Goal: Obtain resource: Obtain resource

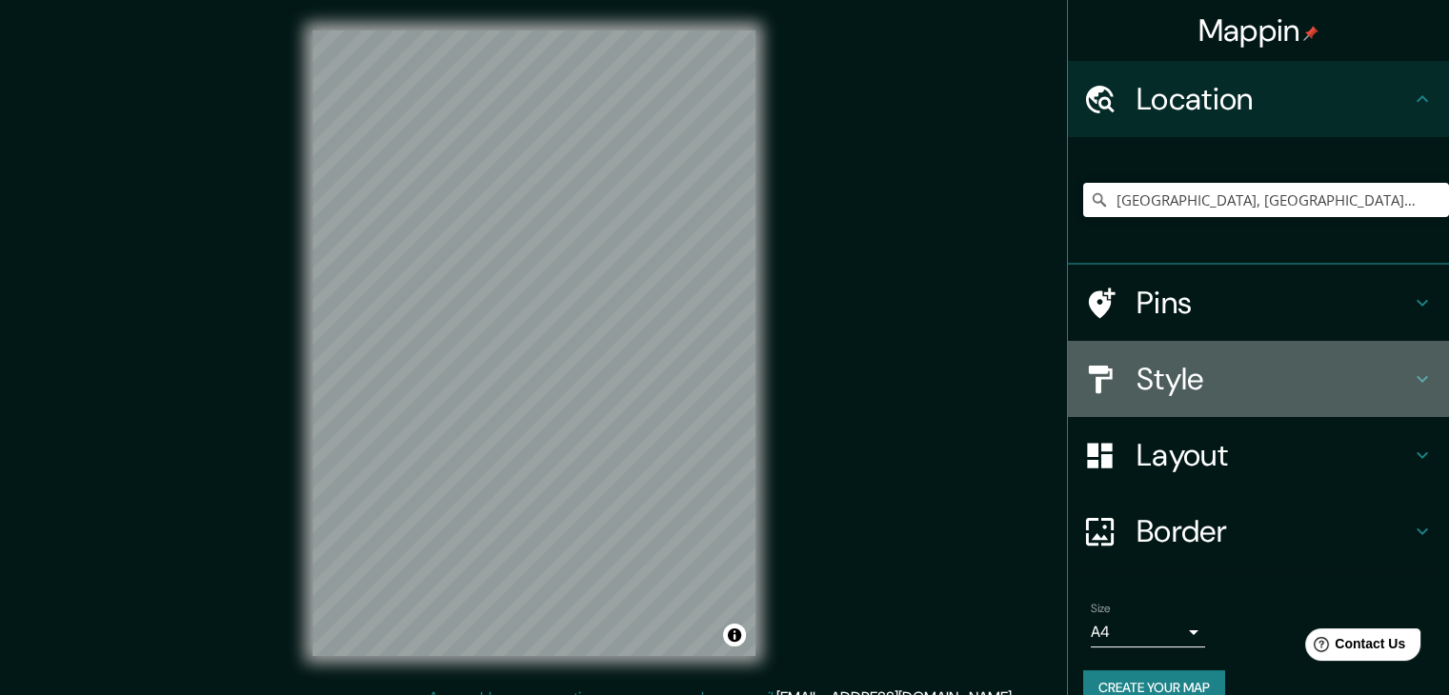
click at [1200, 390] on h4 "Style" at bounding box center [1273, 379] width 274 height 38
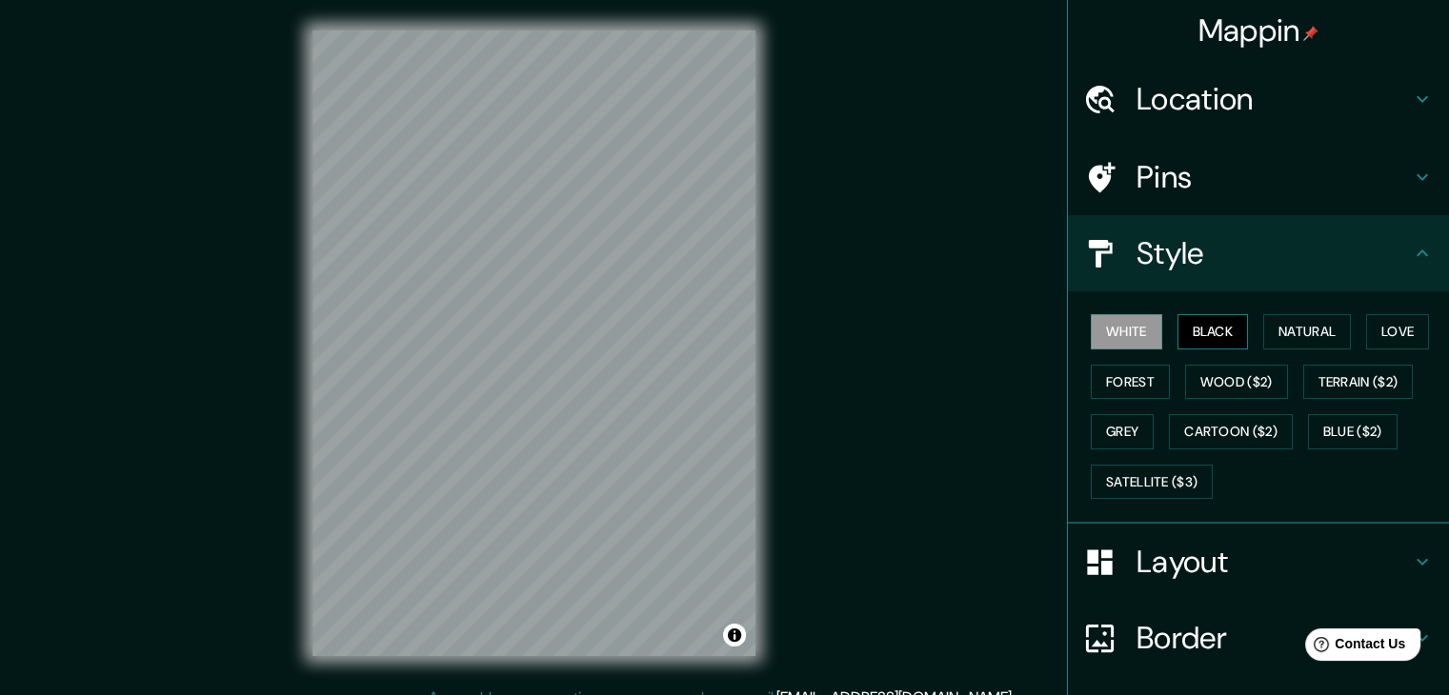
click at [1217, 332] on button "Black" at bounding box center [1212, 331] width 71 height 35
click at [1128, 332] on button "White" at bounding box center [1126, 331] width 71 height 35
click at [14, 435] on div "Mappin Location Tepatitlán, Jalisco, Mexico Tepatitlán Jalisco, Mexico Calle Te…" at bounding box center [724, 358] width 1449 height 717
click at [1107, 425] on button "Grey" at bounding box center [1122, 431] width 63 height 35
click at [1127, 339] on button "White" at bounding box center [1126, 331] width 71 height 35
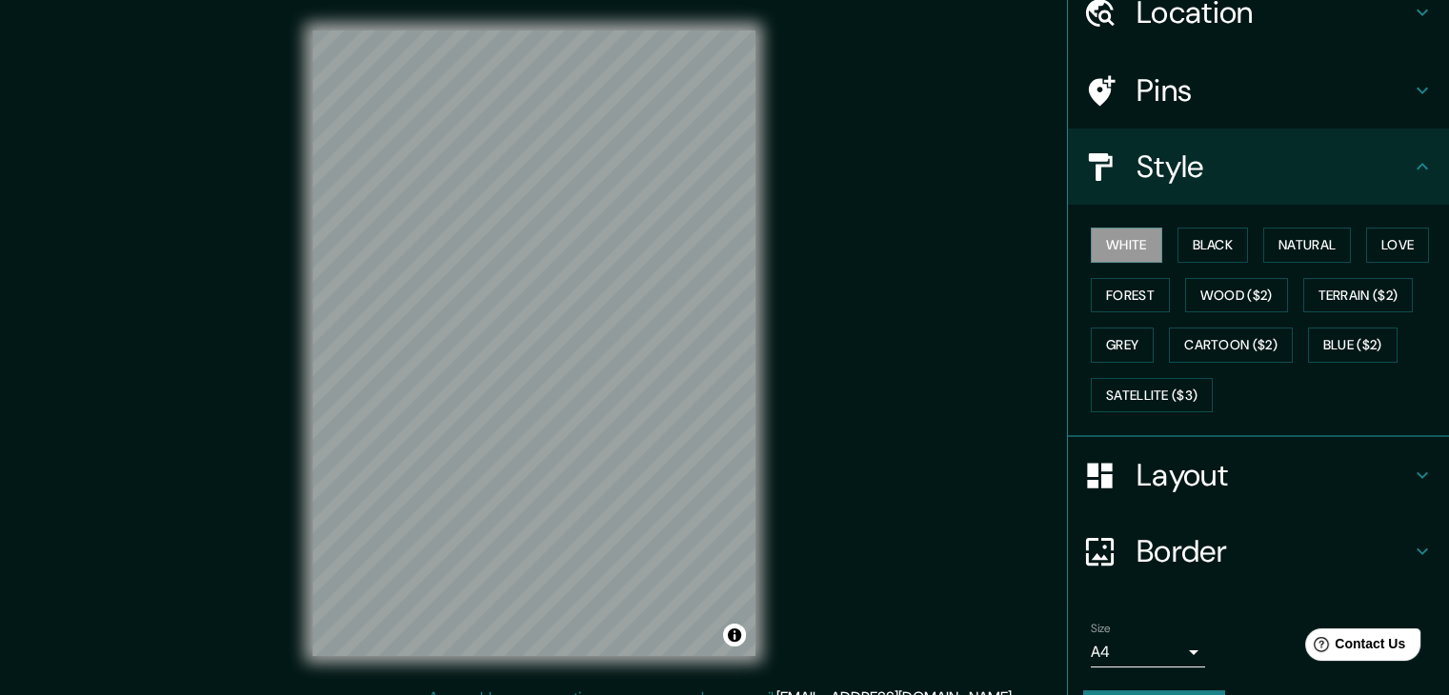
scroll to position [137, 0]
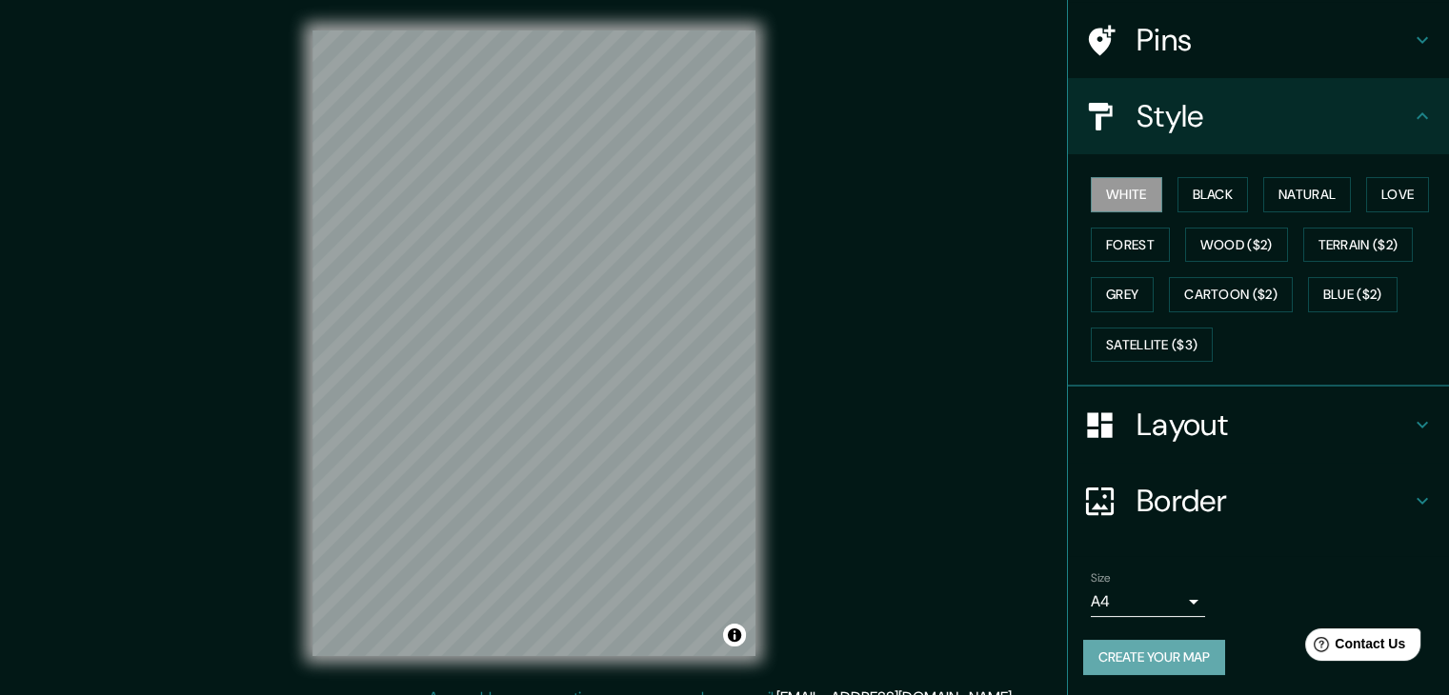
click at [1147, 654] on button "Create your map" at bounding box center [1154, 657] width 142 height 35
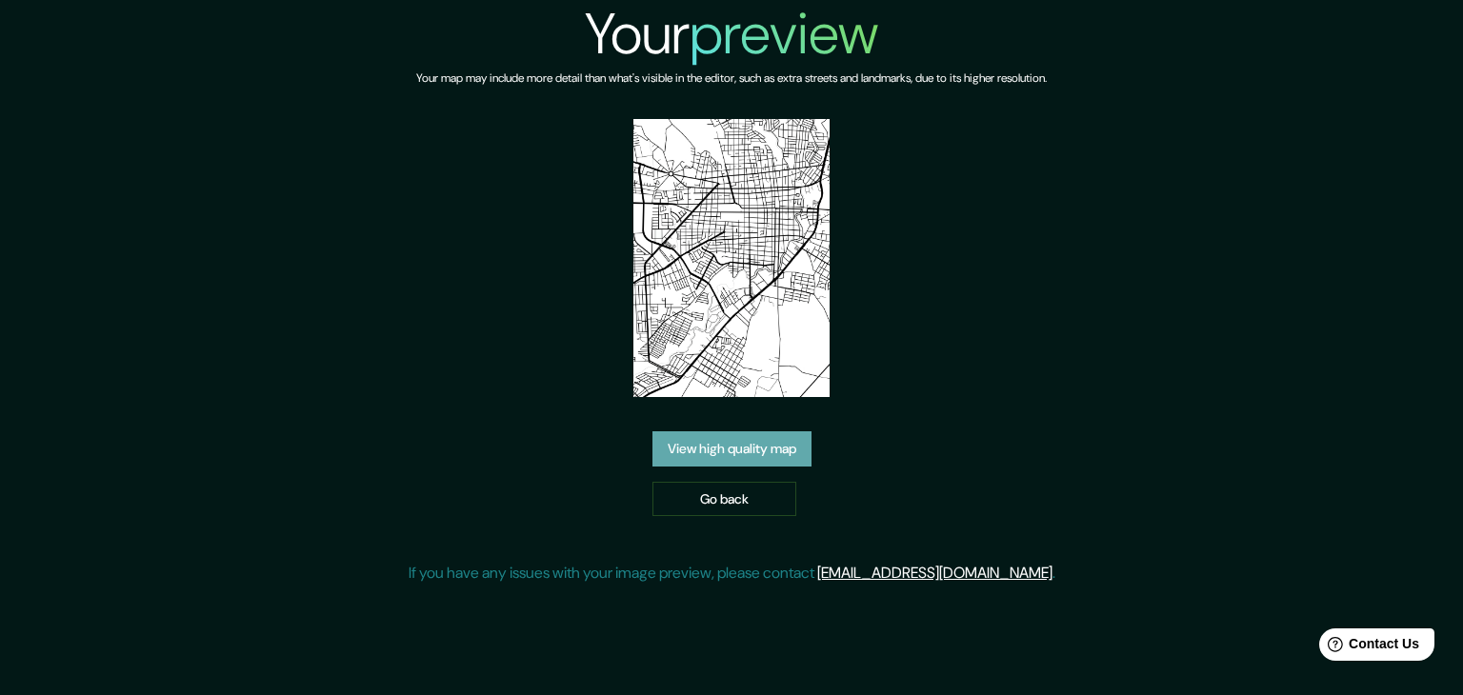
click at [795, 442] on link "View high quality map" at bounding box center [732, 449] width 159 height 35
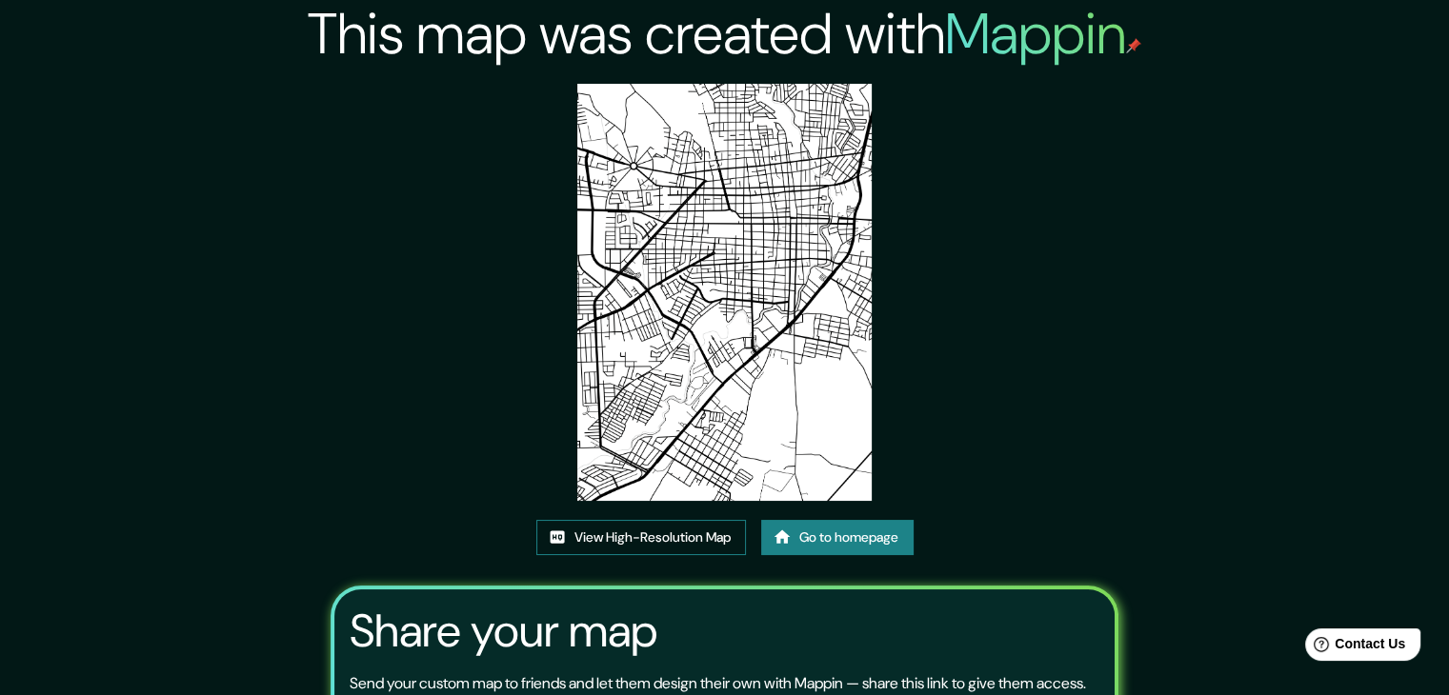
click at [648, 535] on link "View High-Resolution Map" at bounding box center [641, 537] width 210 height 35
